Goal: Task Accomplishment & Management: Manage account settings

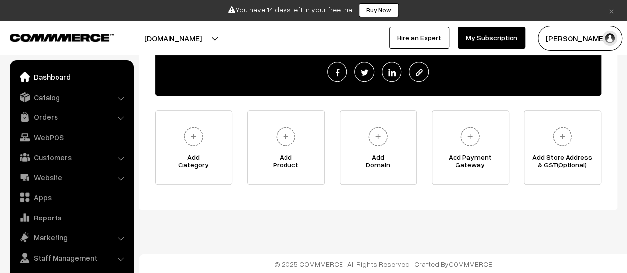
scroll to position [7, 0]
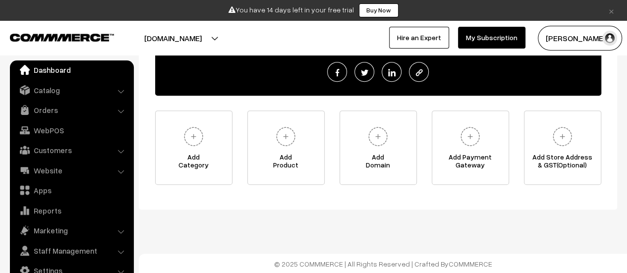
click at [613, 13] on link "×" at bounding box center [611, 10] width 13 height 12
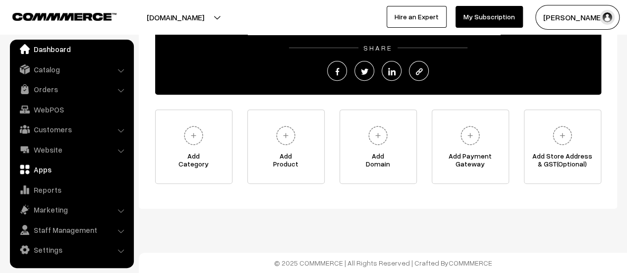
scroll to position [160, 0]
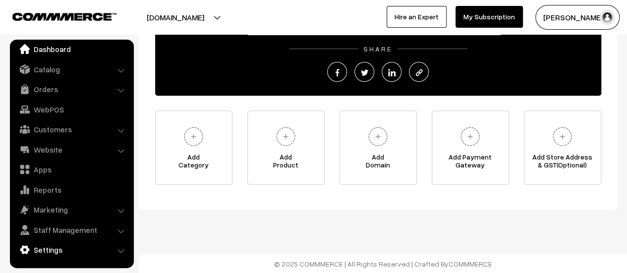
click at [57, 248] on link "Settings" at bounding box center [71, 250] width 118 height 18
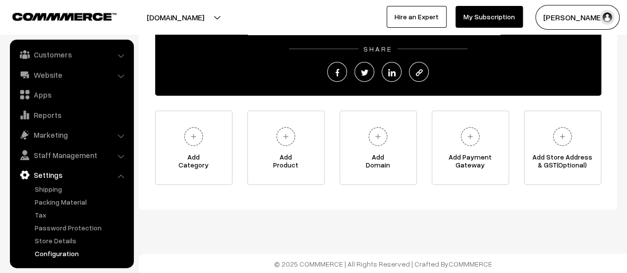
click at [60, 249] on link "Configuration" at bounding box center [81, 253] width 98 height 10
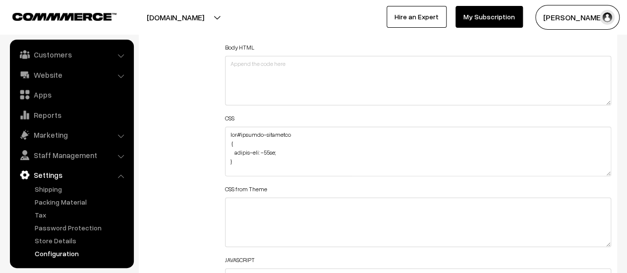
scroll to position [1290, 0]
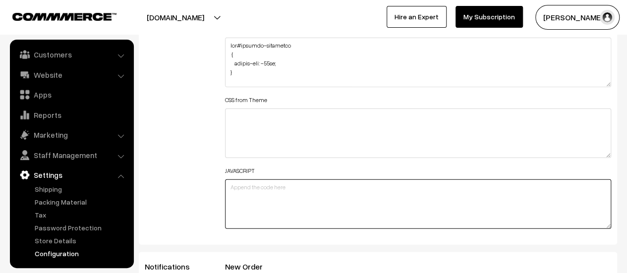
click at [288, 197] on textarea at bounding box center [418, 205] width 386 height 50
paste textarea "<!-- Start of Async ProveSource Code --><script>!function(o,i){window.provesrc&…"
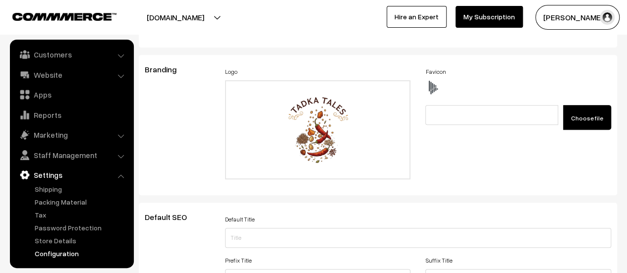
scroll to position [0, 0]
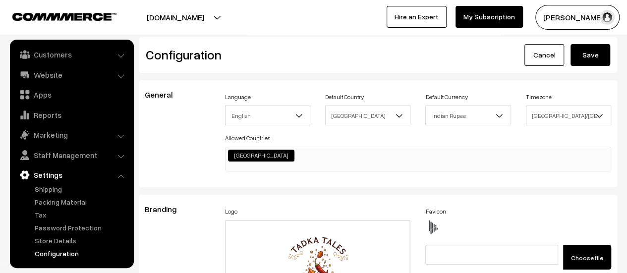
type textarea "<!-- Start of Async ProveSource Code --><script>!function(o,i){window.provesrc&…"
click at [592, 54] on button "Save" at bounding box center [591, 55] width 40 height 22
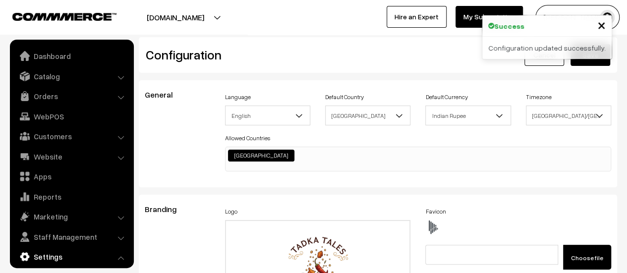
scroll to position [798, 0]
